Goal: Navigation & Orientation: Find specific page/section

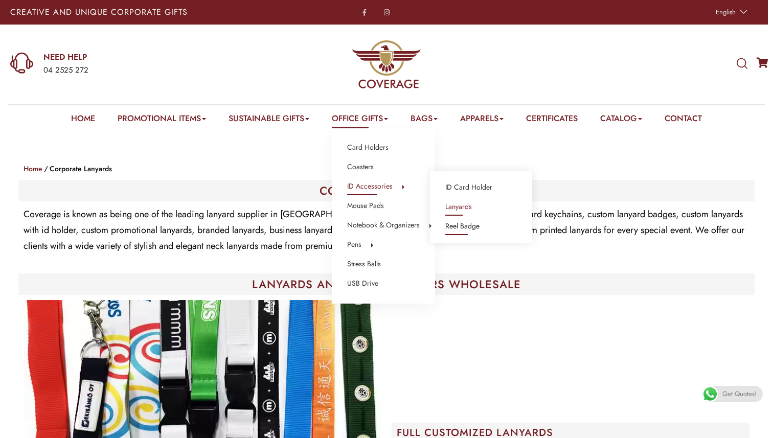
click at [445, 224] on link "Reel Badge" at bounding box center [462, 226] width 34 height 13
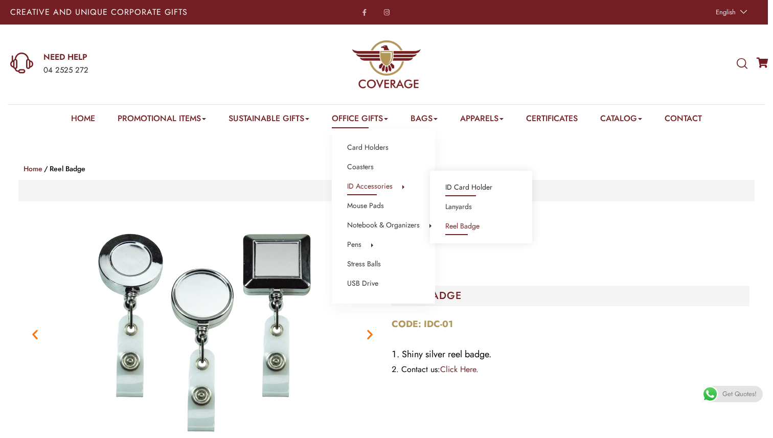
click at [456, 190] on link "ID Card Holder" at bounding box center [468, 187] width 47 height 13
